Goal: Task Accomplishment & Management: Use online tool/utility

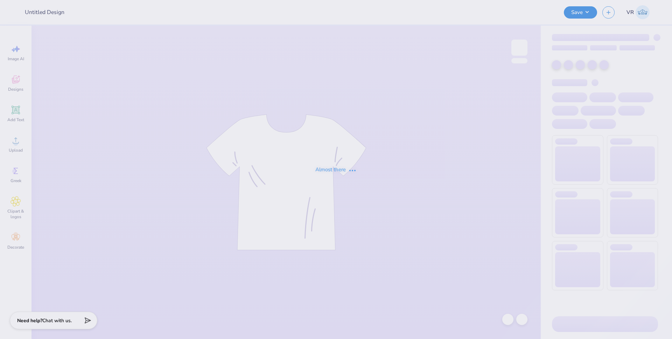
type input "MSU Triathlon Vintage"
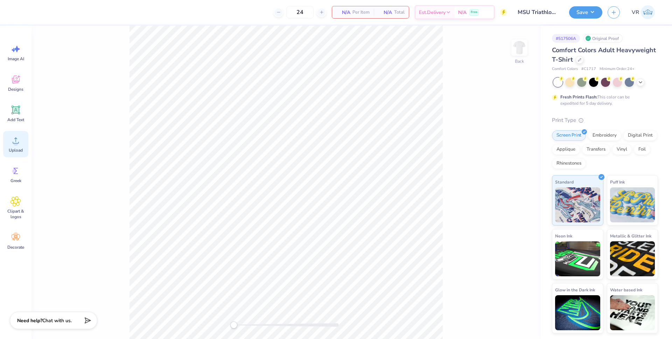
click at [18, 138] on icon at bounding box center [15, 140] width 10 height 10
drag, startPoint x: 13, startPoint y: 117, endPoint x: 19, endPoint y: 113, distance: 7.4
click at [13, 117] on span "Add Text" at bounding box center [15, 120] width 17 height 6
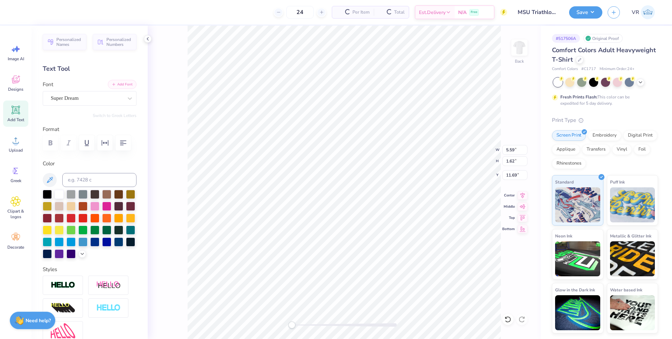
click at [112, 82] on button "Add Font" at bounding box center [122, 84] width 29 height 9
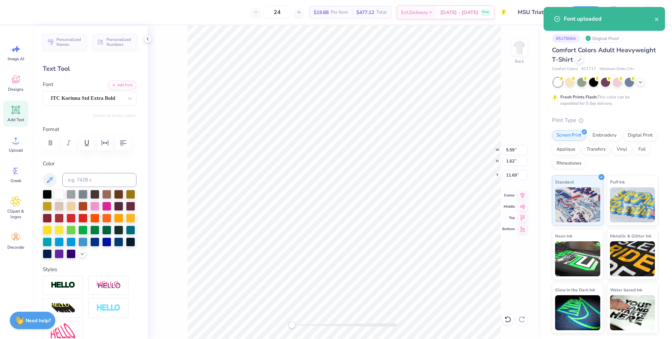
scroll to position [6, 1]
type textarea "EXT"
click at [114, 85] on button "Add Font" at bounding box center [122, 84] width 29 height 9
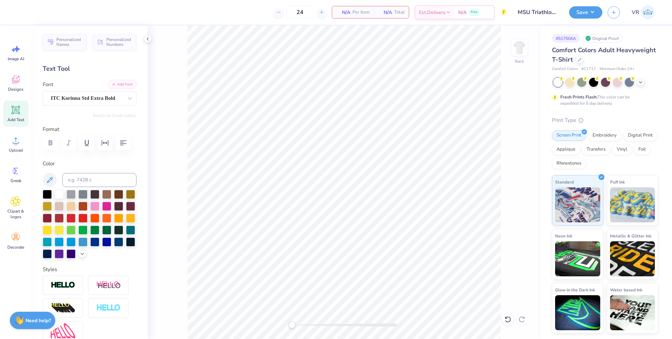
click at [114, 84] on button "Add Font" at bounding box center [122, 84] width 29 height 9
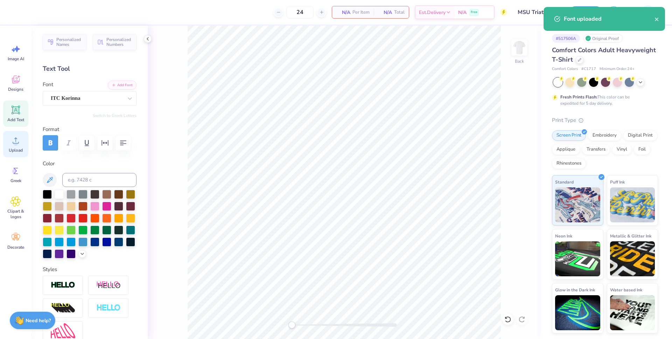
click at [16, 145] on circle at bounding box center [15, 143] width 5 height 5
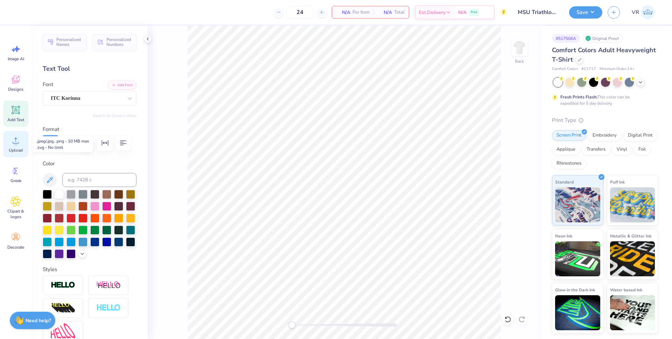
click at [18, 142] on circle at bounding box center [15, 143] width 5 height 5
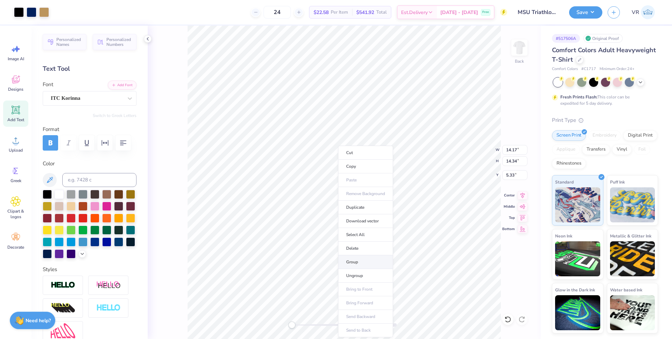
click at [357, 264] on li "Group" at bounding box center [365, 262] width 55 height 14
click at [512, 174] on input "5.33" at bounding box center [514, 175] width 25 height 10
type input "3"
click at [523, 196] on icon at bounding box center [523, 194] width 10 height 8
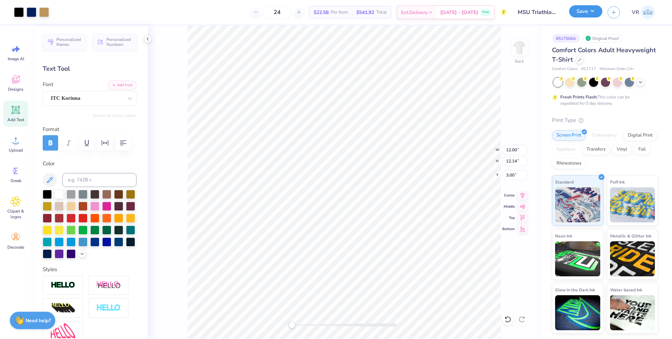
click at [598, 14] on button "Save" at bounding box center [585, 11] width 33 height 12
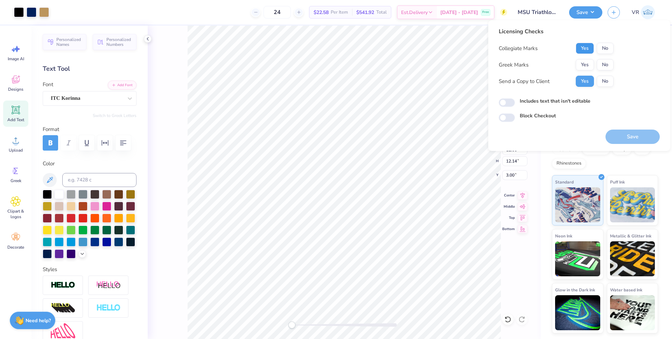
click at [580, 48] on button "Yes" at bounding box center [585, 48] width 18 height 11
click at [600, 64] on button "No" at bounding box center [605, 64] width 17 height 11
click at [624, 141] on button "Save" at bounding box center [632, 136] width 54 height 14
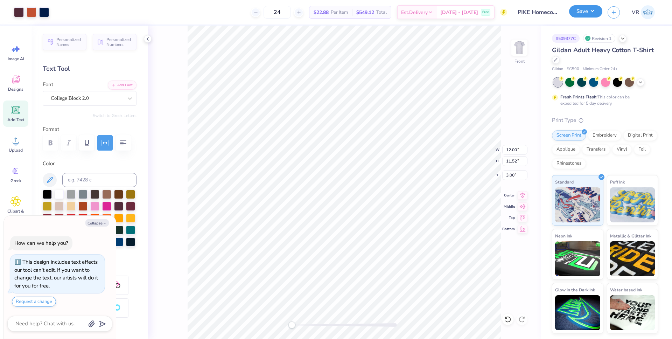
click at [592, 14] on button "Save" at bounding box center [585, 11] width 33 height 12
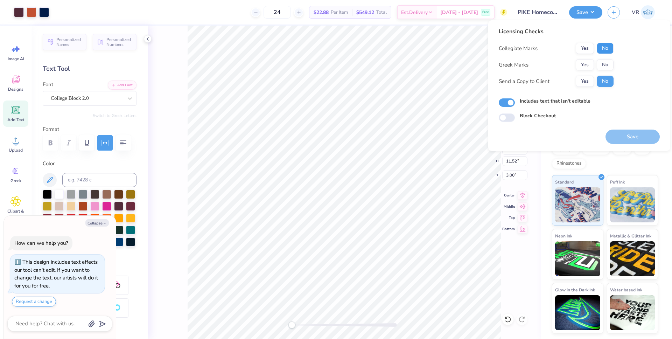
click at [602, 50] on button "No" at bounding box center [605, 48] width 17 height 11
click at [586, 68] on button "Yes" at bounding box center [585, 64] width 18 height 11
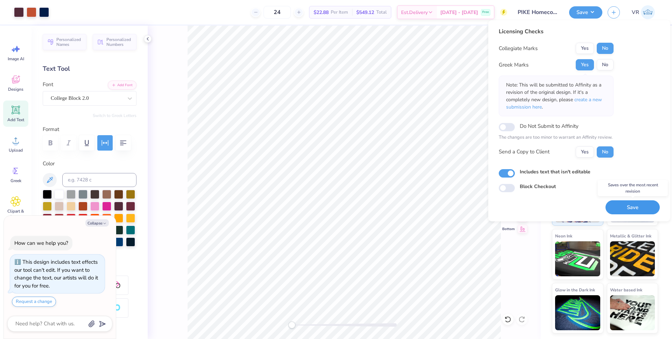
click at [632, 210] on button "Save" at bounding box center [632, 207] width 54 height 14
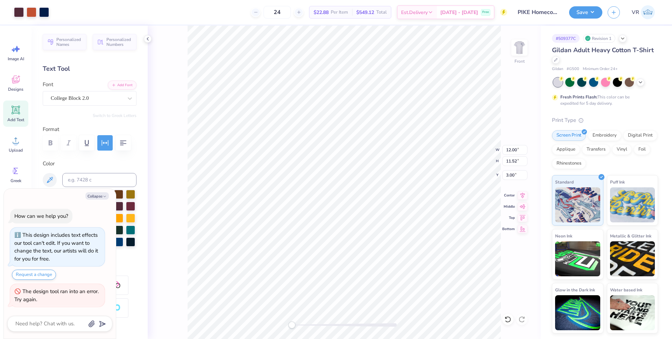
click at [102, 197] on button "Collapse" at bounding box center [96, 195] width 23 height 7
click at [102, 195] on button "Collapse" at bounding box center [96, 195] width 23 height 7
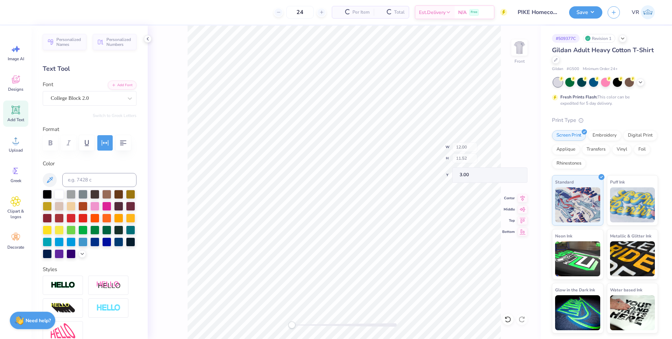
type textarea "x"
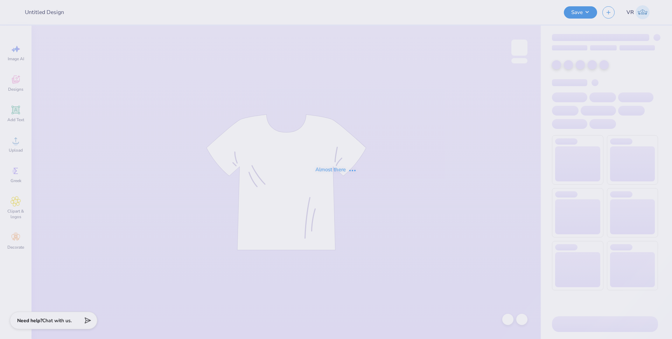
type input "PIKE Homecoming"
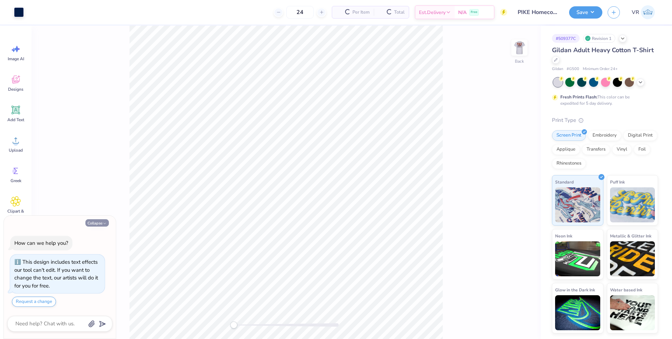
click at [100, 223] on button "Collapse" at bounding box center [96, 222] width 23 height 7
type textarea "x"
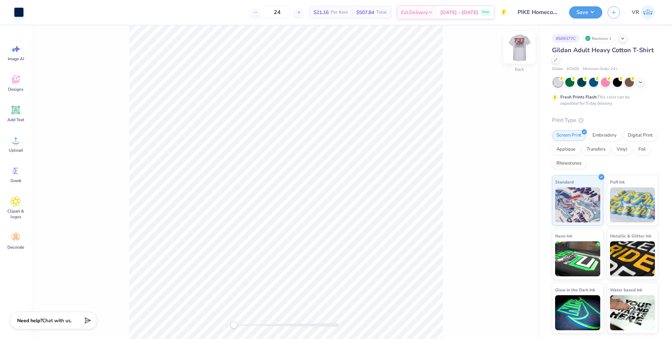
click at [520, 54] on img at bounding box center [519, 48] width 28 height 28
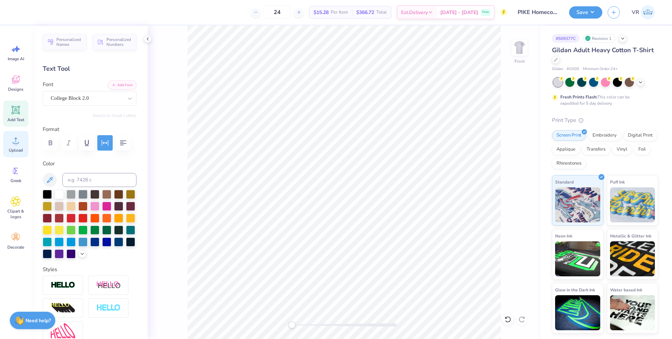
click at [19, 146] on div "Upload" at bounding box center [15, 144] width 25 height 26
click at [511, 173] on input "7.22" at bounding box center [514, 175] width 25 height 10
type input "3"
click at [521, 195] on icon at bounding box center [522, 194] width 5 height 6
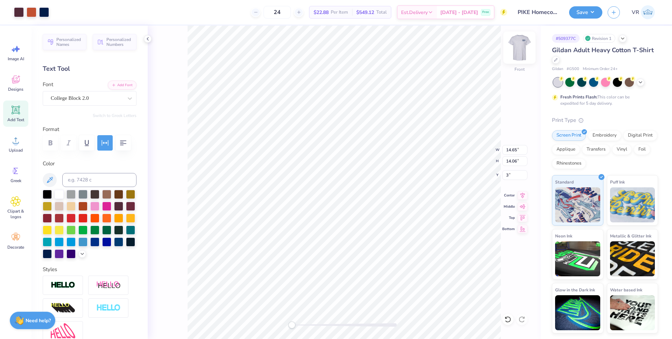
click at [515, 52] on img at bounding box center [519, 48] width 28 height 28
click at [162, 169] on div "Front W 14.65 14.65 " H 14.06 14.06 " Y 3 3 " Center Middle Top Bottom" at bounding box center [344, 182] width 393 height 313
click at [182, 185] on div "Front W 14.65 14.65 " H 14.06 14.06 " Y 3 3 " Center Middle Top Bottom" at bounding box center [344, 182] width 393 height 313
click at [581, 14] on button "Save" at bounding box center [585, 11] width 33 height 12
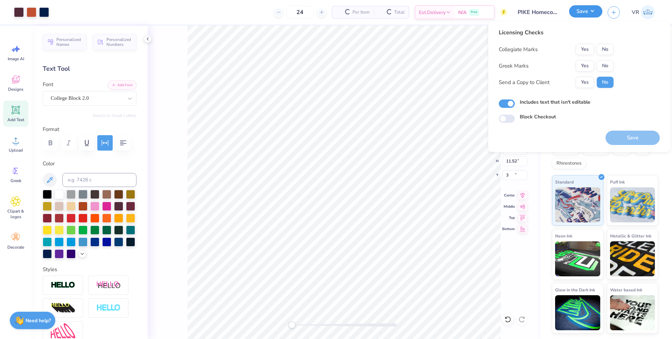
type input "12.00"
type input "11.52"
type input "3.00"
click at [580, 14] on button "Save" at bounding box center [585, 12] width 33 height 12
click at [610, 45] on button "No" at bounding box center [605, 49] width 17 height 11
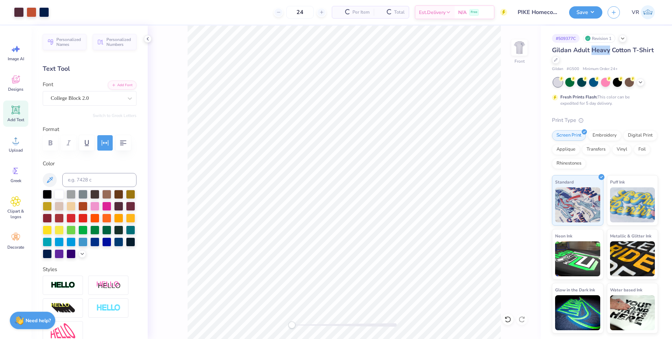
click at [607, 49] on span "Gildan Adult Heavy Cotton T-Shirt" at bounding box center [603, 50] width 102 height 8
click at [521, 45] on img at bounding box center [519, 48] width 28 height 28
click at [592, 10] on button "Save" at bounding box center [585, 12] width 33 height 12
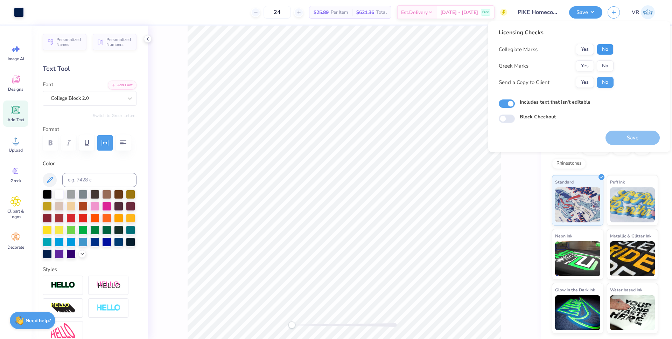
click at [607, 52] on button "No" at bounding box center [605, 49] width 17 height 11
click at [583, 69] on button "Yes" at bounding box center [585, 65] width 18 height 11
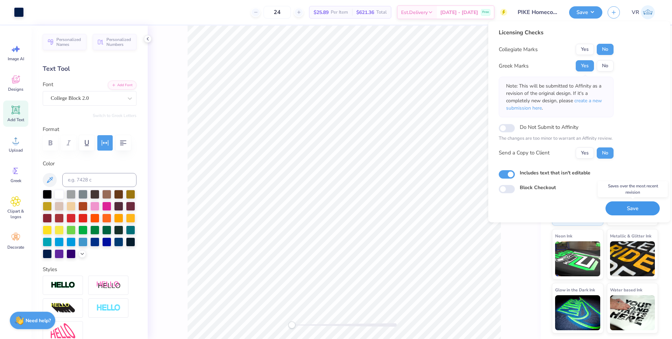
click at [626, 210] on button "Save" at bounding box center [632, 208] width 54 height 14
